Goal: Transaction & Acquisition: Book appointment/travel/reservation

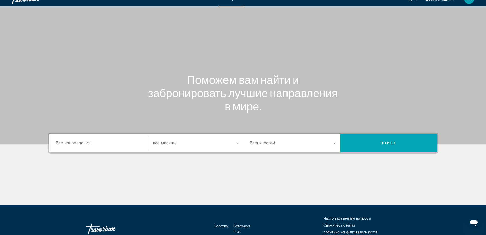
scroll to position [41, 0]
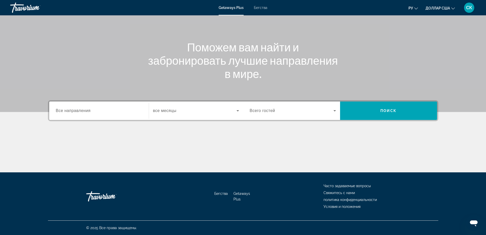
click at [80, 112] on span "Все направления" at bounding box center [73, 110] width 35 height 4
click at [80, 112] on input "Destination Все направления" at bounding box center [99, 111] width 86 height 6
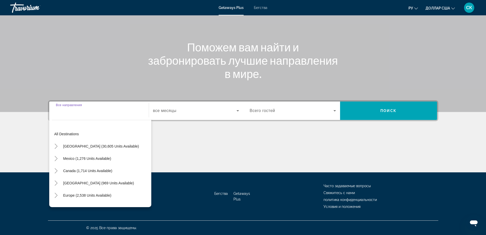
click at [57, 109] on input "Destination Все направления" at bounding box center [99, 111] width 86 height 6
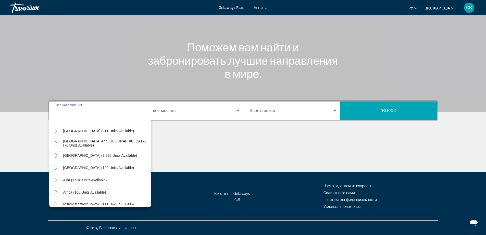
scroll to position [83, 0]
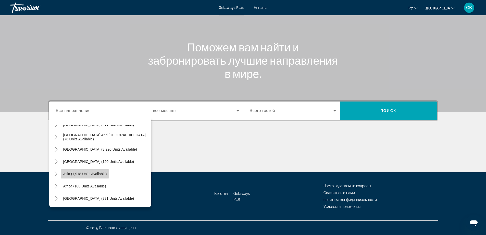
click at [104, 173] on span "Asia (1,918 units available)" at bounding box center [85, 173] width 44 height 4
type input "**********"
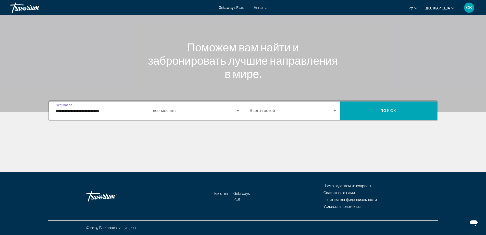
click at [239, 111] on icon "Виджет поиска" at bounding box center [238, 110] width 6 height 6
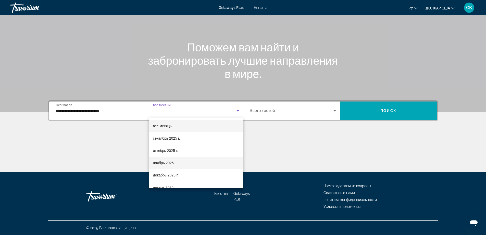
click at [179, 161] on mat-option "ноябрь 2025 г." at bounding box center [196, 162] width 94 height 12
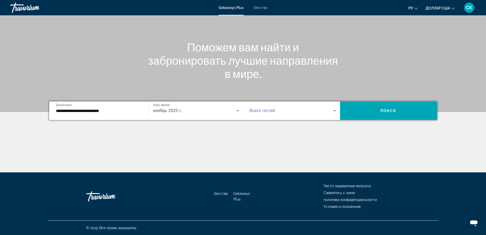
click at [336, 112] on icon "Виджет поиска" at bounding box center [335, 110] width 6 height 6
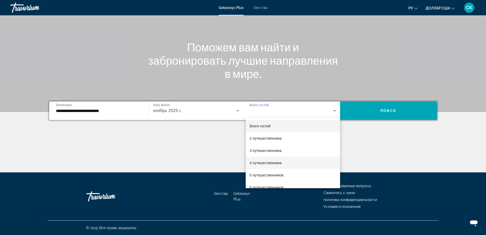
click at [287, 161] on mat-option "4 путешественника" at bounding box center [293, 162] width 94 height 12
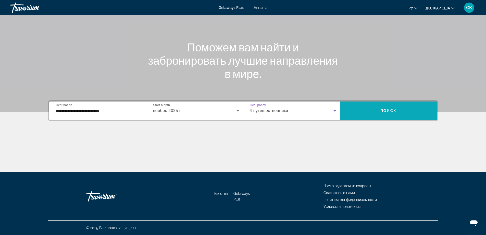
click at [390, 110] on span "Поиск" at bounding box center [389, 110] width 16 height 4
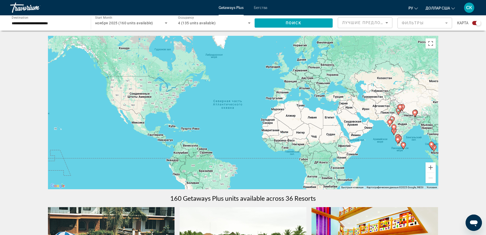
click at [30, 21] on input "**********" at bounding box center [48, 23] width 72 height 6
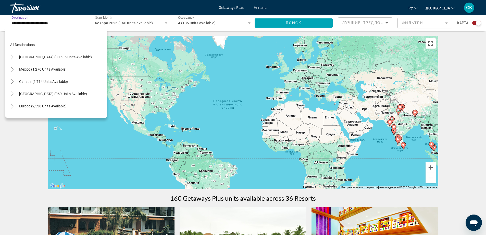
scroll to position [92, 0]
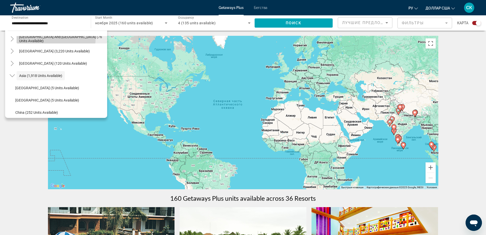
click at [44, 37] on span "[GEOGRAPHIC_DATA] and [GEOGRAPHIC_DATA] (76 units available)" at bounding box center [61, 39] width 85 height 8
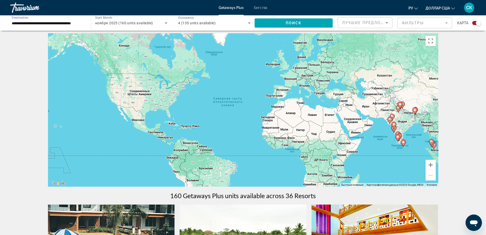
scroll to position [0, 0]
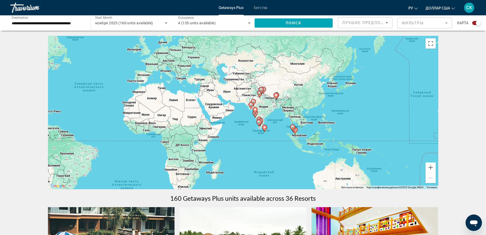
drag, startPoint x: 410, startPoint y: 131, endPoint x: 270, endPoint y: 114, distance: 140.5
click at [270, 114] on div "Чтобы активировать перетаскивание с помощью клавиатуры, нажмите Alt + Ввод. Пос…" at bounding box center [243, 112] width 390 height 153
click at [292, 126] on image "Основное содержание" at bounding box center [292, 126] width 3 height 3
type input "**********"
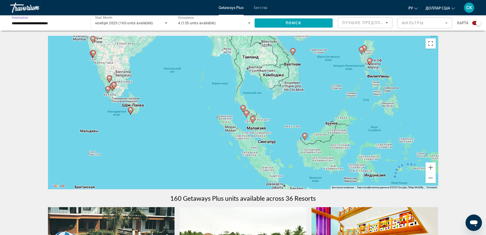
click at [44, 23] on input "**********" at bounding box center [48, 23] width 72 height 6
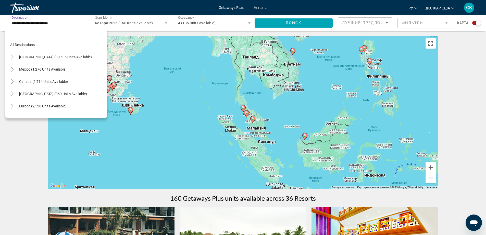
scroll to position [116, 0]
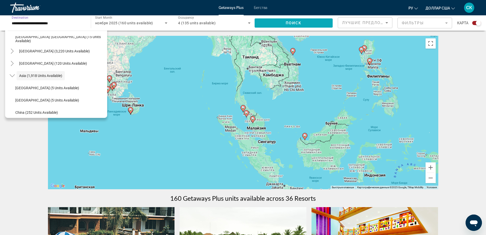
click at [291, 21] on span "Поиск" at bounding box center [294, 23] width 16 height 4
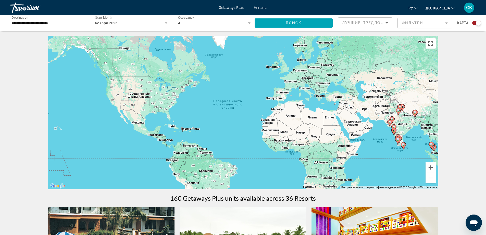
click at [389, 22] on div "Лучшие предложения" at bounding box center [365, 23] width 54 height 10
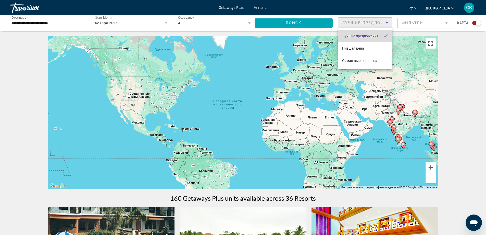
click at [358, 35] on font "Лучшие предложения" at bounding box center [360, 36] width 36 height 4
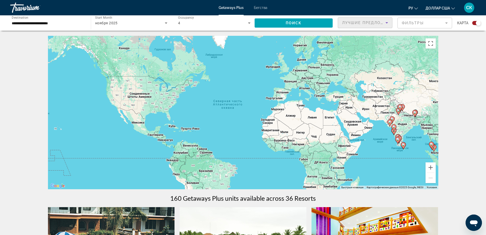
click at [428, 23] on mat-form-field "Фильтры" at bounding box center [425, 23] width 55 height 11
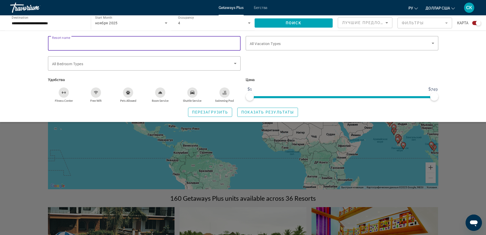
click at [105, 40] on input "Resort name" at bounding box center [144, 43] width 185 height 6
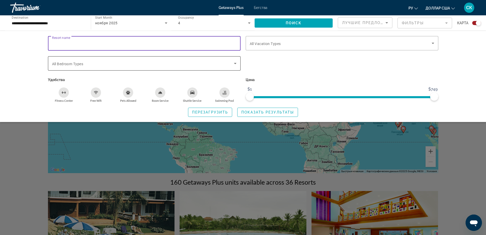
scroll to position [26, 0]
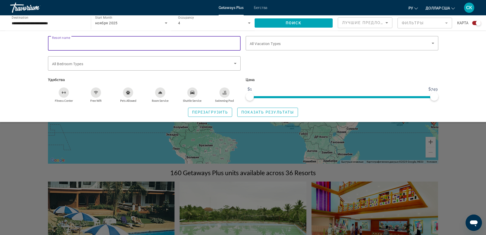
click at [57, 44] on input "Resort name" at bounding box center [144, 43] width 185 height 6
click at [21, 40] on div "Resort name Vacation Types All Vacation Types Bedroom Types All Bedroom Types У…" at bounding box center [243, 76] width 486 height 91
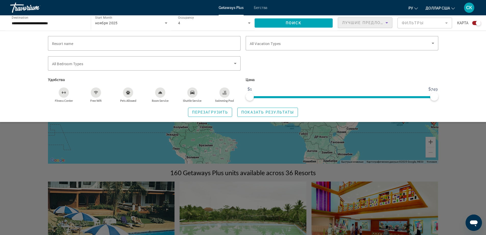
click at [388, 20] on icon "Sort by" at bounding box center [387, 23] width 6 height 6
click at [349, 35] on font "Лучшие предложения" at bounding box center [360, 36] width 36 height 4
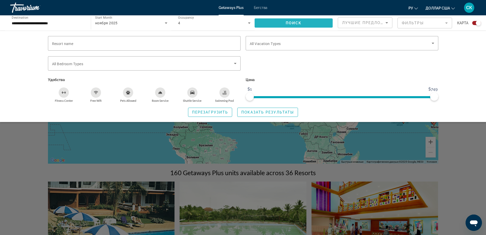
click at [296, 25] on span "Поиск" at bounding box center [294, 23] width 16 height 4
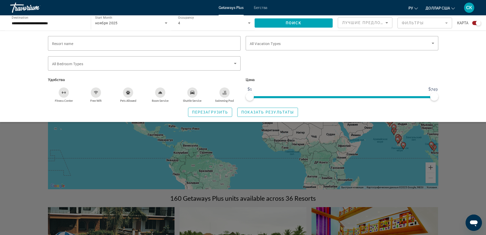
click at [424, 23] on mat-form-field "Фильтры" at bounding box center [425, 23] width 55 height 11
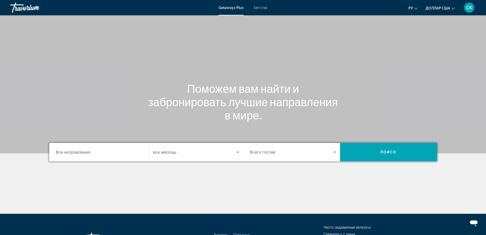
click at [85, 151] on span "Все направления" at bounding box center [73, 151] width 35 height 5
click at [85, 151] on input "Destination Все направления" at bounding box center [99, 152] width 86 height 6
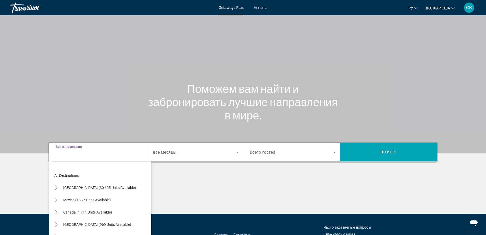
scroll to position [41, 0]
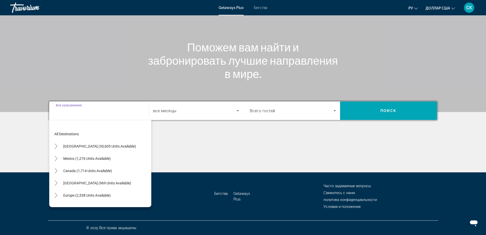
click at [72, 105] on div "Destination Все направления" at bounding box center [99, 110] width 86 height 15
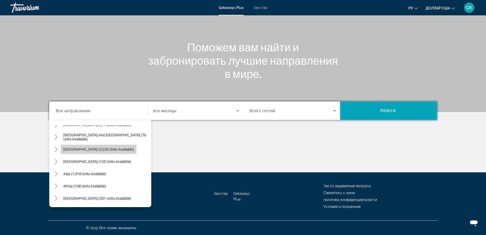
click at [116, 149] on span "[GEOGRAPHIC_DATA] (3,220 units available)" at bounding box center [98, 149] width 71 height 4
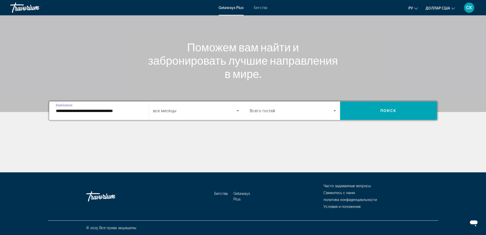
click at [128, 111] on input "**********" at bounding box center [99, 111] width 86 height 6
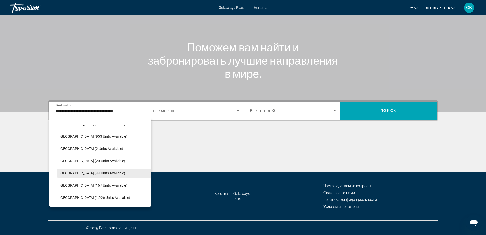
scroll to position [131, 0]
click at [94, 175] on span "[GEOGRAPHIC_DATA] (44 units available)" at bounding box center [92, 174] width 66 height 4
type input "**********"
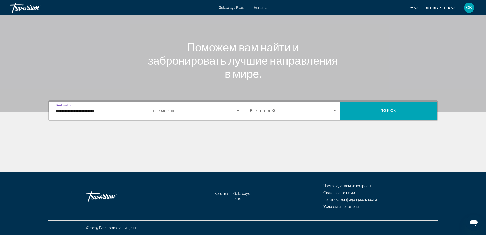
click at [239, 110] on icon "Search widget" at bounding box center [238, 110] width 6 height 6
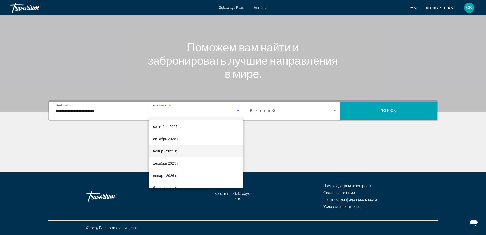
scroll to position [26, 0]
click at [176, 173] on font "февраль 2026 г." at bounding box center [166, 174] width 27 height 4
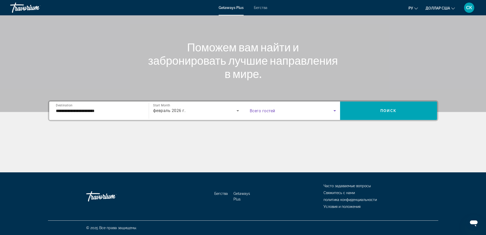
click at [336, 110] on icon "Search widget" at bounding box center [335, 110] width 3 height 1
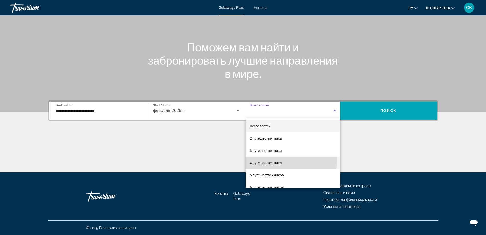
click at [269, 160] on span "4 путешественника" at bounding box center [266, 163] width 32 height 6
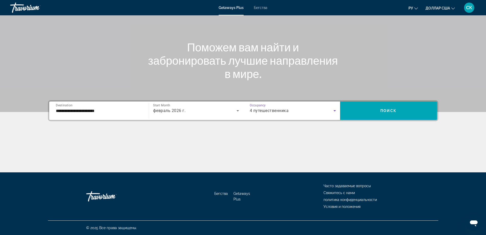
click at [335, 110] on icon "Search widget" at bounding box center [335, 110] width 3 height 1
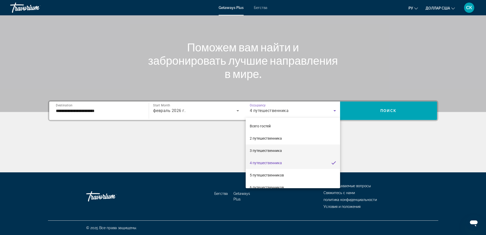
click at [276, 149] on font "3 путешественника" at bounding box center [266, 150] width 32 height 4
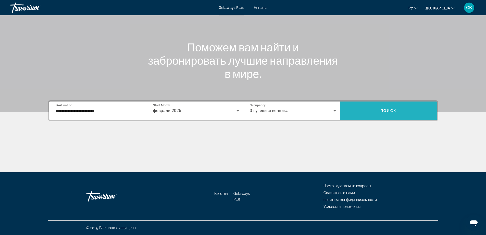
click at [385, 111] on span "Поиск" at bounding box center [389, 110] width 16 height 4
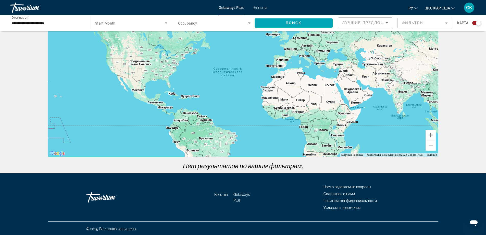
scroll to position [33, 0]
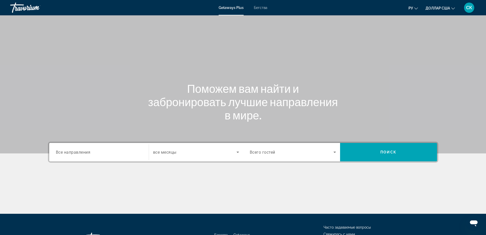
click at [80, 152] on span "Все направления" at bounding box center [73, 151] width 35 height 5
click at [80, 152] on input "Destination Все направления" at bounding box center [99, 152] width 86 height 6
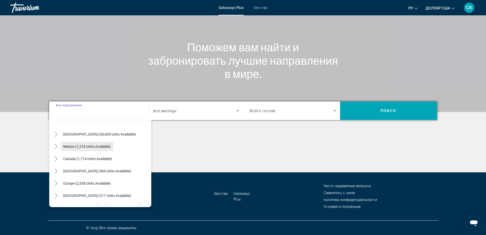
scroll to position [26, 0]
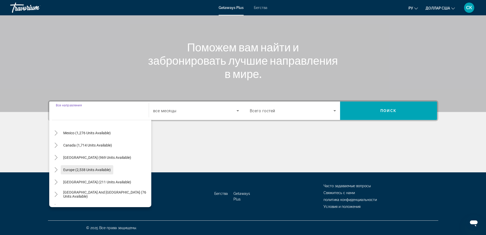
click at [111, 167] on span "Search widget" at bounding box center [87, 169] width 53 height 12
type input "**********"
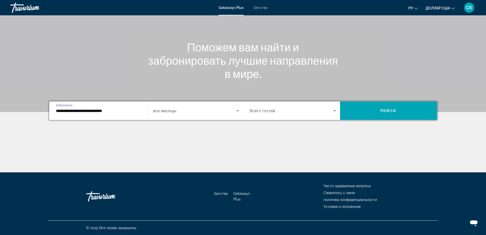
click at [238, 110] on icon "Search widget" at bounding box center [238, 110] width 6 height 6
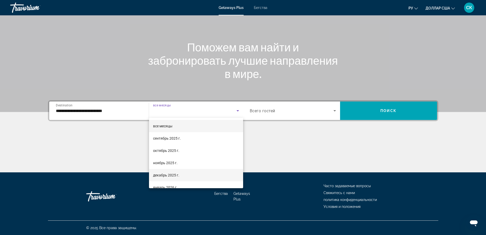
click at [182, 173] on mat-option "декабрь 2025 г." at bounding box center [196, 175] width 94 height 12
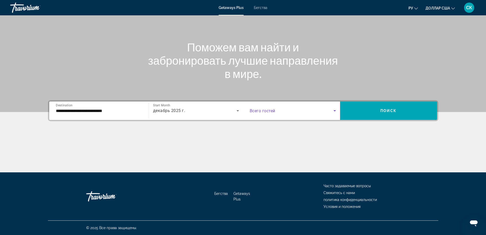
click at [333, 112] on icon "Search widget" at bounding box center [335, 110] width 6 height 6
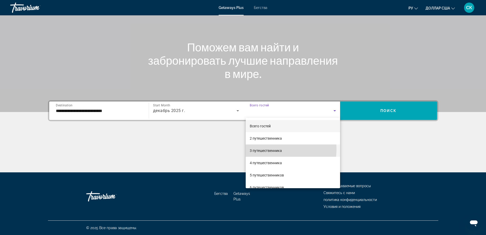
click at [272, 149] on font "3 путешественника" at bounding box center [266, 150] width 32 height 4
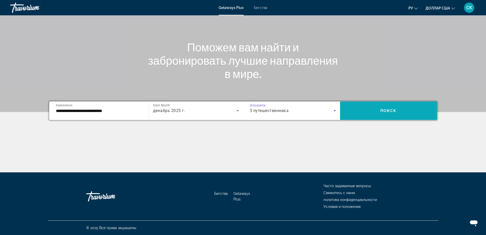
click at [404, 112] on span "Search widget" at bounding box center [388, 110] width 97 height 12
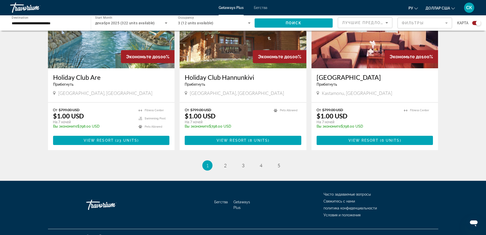
scroll to position [749, 0]
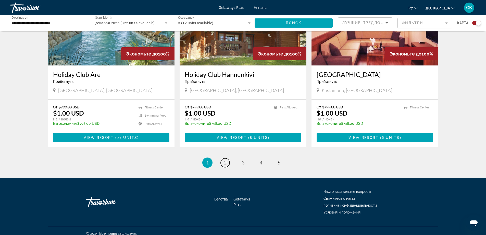
click at [225, 160] on span "2" at bounding box center [225, 163] width 3 height 6
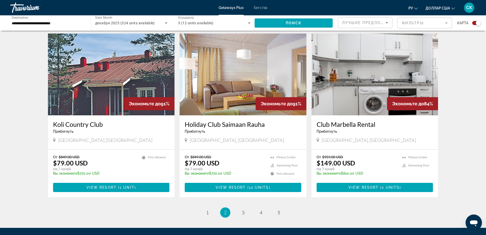
scroll to position [715, 0]
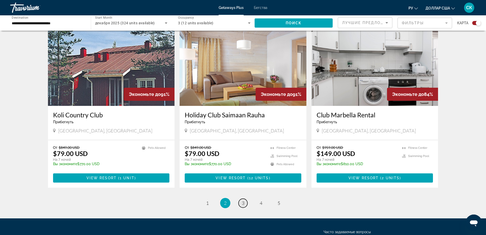
click at [242, 200] on span "3" at bounding box center [243, 203] width 3 height 6
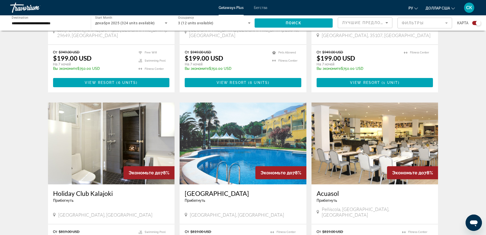
scroll to position [485, 0]
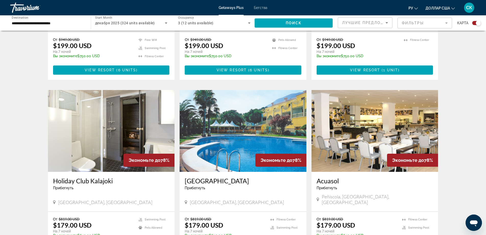
click at [357, 177] on h3 "Acuasol" at bounding box center [375, 181] width 117 height 8
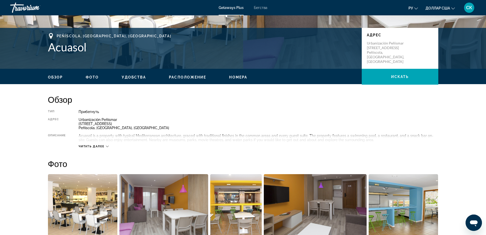
scroll to position [102, 0]
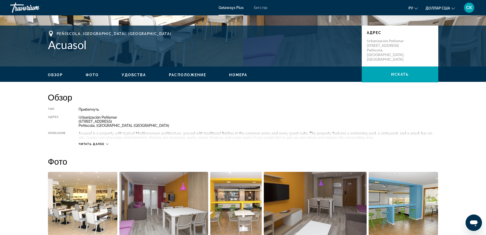
click at [108, 144] on icon "Основное содержание" at bounding box center [107, 144] width 3 height 2
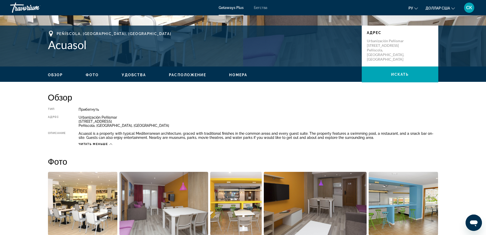
click at [111, 145] on div "Читать меньше" at bounding box center [95, 143] width 33 height 3
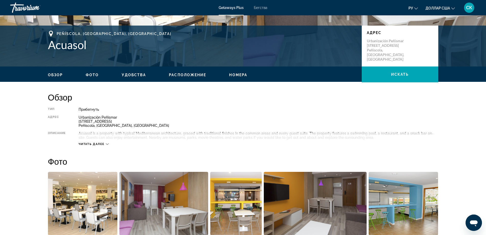
scroll to position [46, 0]
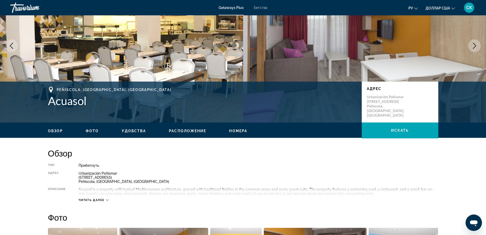
click at [108, 200] on icon "Основное содержание" at bounding box center [107, 199] width 3 height 3
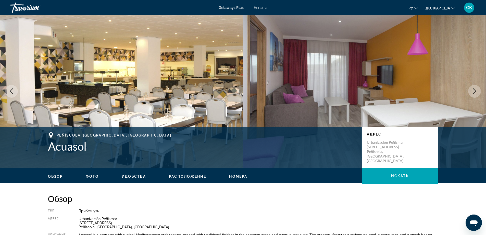
scroll to position [0, 0]
